Goal: Transaction & Acquisition: Purchase product/service

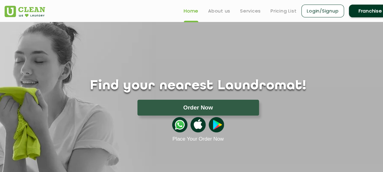
click at [180, 104] on button "Order Now" at bounding box center [197, 108] width 121 height 16
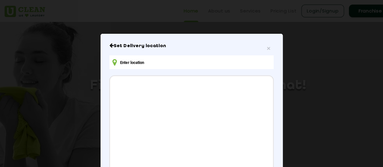
click at [172, 60] on input "text" at bounding box center [191, 62] width 164 height 14
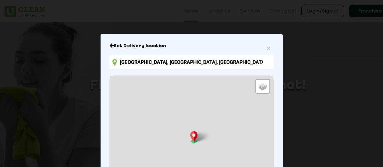
type input "[GEOGRAPHIC_DATA], [STREET_ADDRESS]"
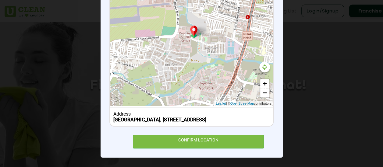
scroll to position [111, 0]
click at [191, 138] on div "CONFIRM LOCATION" at bounding box center [198, 142] width 131 height 14
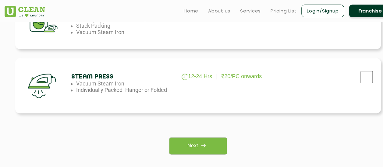
scroll to position [433, 0]
click at [237, 77] on p "20/PC onwards" at bounding box center [241, 77] width 40 height 6
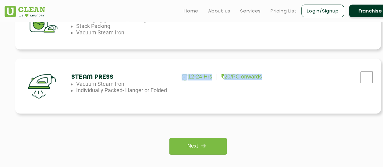
click at [237, 77] on p "20/PC onwards" at bounding box center [241, 77] width 40 height 6
drag, startPoint x: 237, startPoint y: 77, endPoint x: 203, endPoint y: 94, distance: 38.1
click at [203, 94] on div "Steam Press 12-24 Hrs 20/PC onwards Vacuum Steam Iron Individually Packed- Hang…" at bounding box center [197, 85] width 365 height 55
drag, startPoint x: 203, startPoint y: 94, endPoint x: 245, endPoint y: 90, distance: 42.2
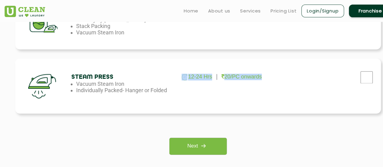
click at [245, 90] on div "Steam Press 12-24 Hrs 20/PC onwards Vacuum Steam Iron Individually Packed- Hang…" at bounding box center [197, 85] width 365 height 55
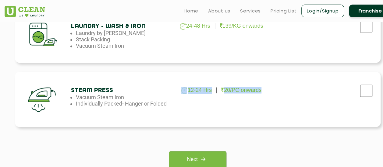
scroll to position [420, 0]
